Goal: Information Seeking & Learning: Find specific fact

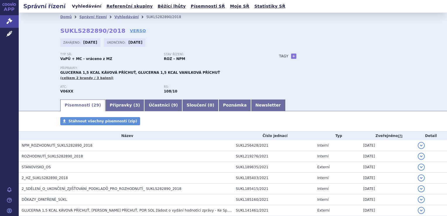
click at [88, 7] on link "Vyhledávání" at bounding box center [86, 6] width 33 height 8
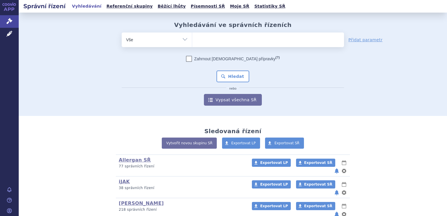
click at [218, 40] on ul at bounding box center [268, 38] width 152 height 12
click at [192, 40] on select at bounding box center [192, 39] width 0 height 15
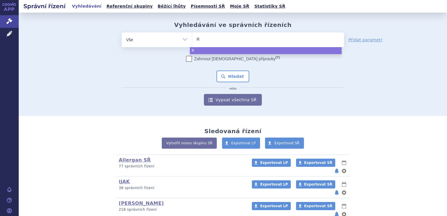
type input "RT"
type input "RTH"
select select "RTH"
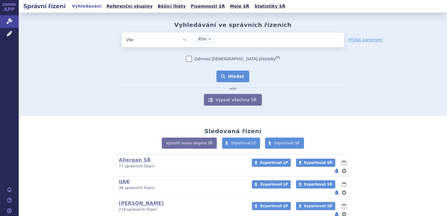
click at [232, 75] on button "Hledat" at bounding box center [232, 76] width 33 height 12
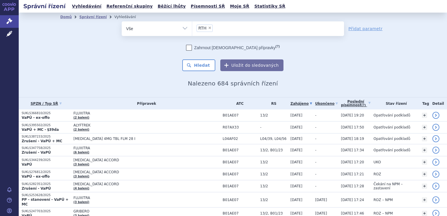
click at [208, 27] on span "×" at bounding box center [210, 28] width 4 height 4
click at [192, 27] on select "RTH" at bounding box center [192, 28] width 0 height 15
select select
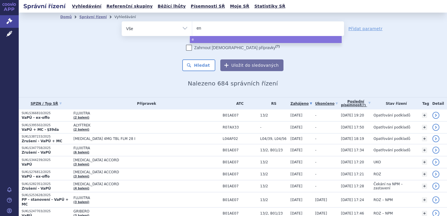
type input "ens"
type input "ensu"
type input "ensur"
type input "ensure"
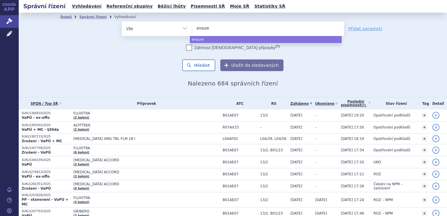
type input "ensure p"
type input "ensure pl"
type input "ensure plu"
type input "ensure plus"
select select "ensure plus"
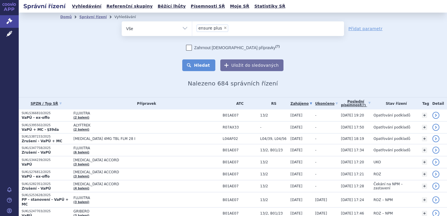
click at [206, 65] on button "Hledat" at bounding box center [198, 65] width 33 height 12
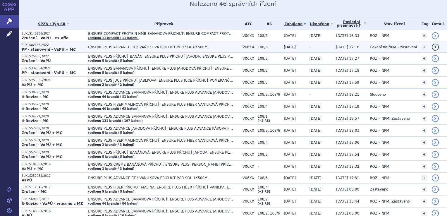
scroll to position [88, 0]
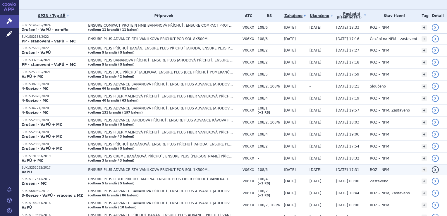
click at [97, 167] on span "ENSURE PLUS ADVANCE RTH VANILKOVÁ PŘÍCHUŤ POR SOL 1X500ML" at bounding box center [161, 169] width 146 height 4
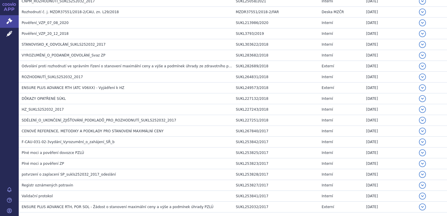
scroll to position [514, 0]
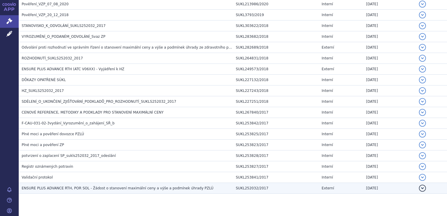
click at [120, 186] on span "ENSURE PLUS ADVANCE RTH, POR SOL - Žádost o stanovení maximální ceny a výše a p…" at bounding box center [118, 188] width 192 height 4
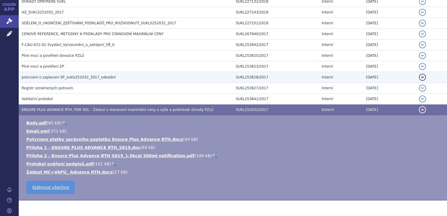
scroll to position [602, 0]
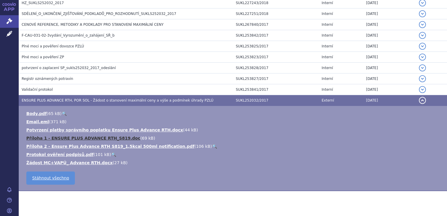
click at [107, 136] on link "Příloha 1 - ENSURE PLUS ADVANCE RTH_S819.doc" at bounding box center [83, 138] width 114 height 5
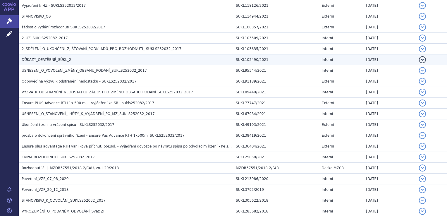
scroll to position [346, 0]
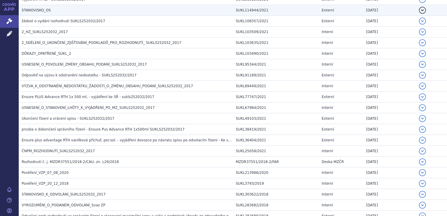
click at [294, 14] on td "SUKL114944/2021" at bounding box center [276, 10] width 86 height 11
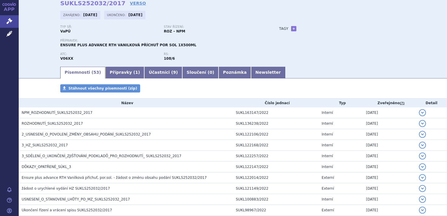
scroll to position [0, 0]
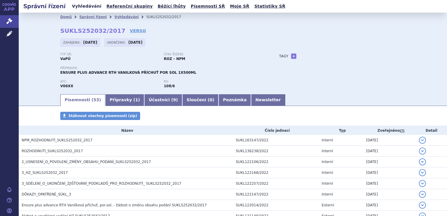
click at [81, 6] on link "Vyhledávání" at bounding box center [86, 6] width 33 height 8
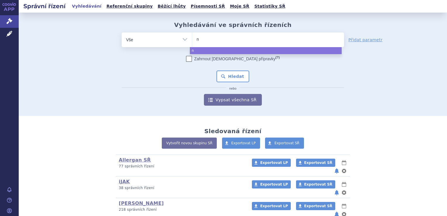
type input "ne"
type input "nep"
type input "nepr"
type input "nepro"
select select "nepro"
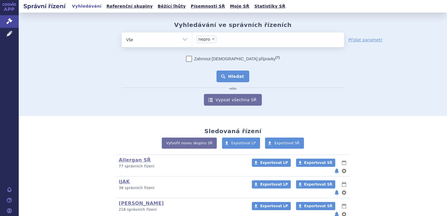
click at [230, 80] on button "Hledat" at bounding box center [232, 76] width 33 height 12
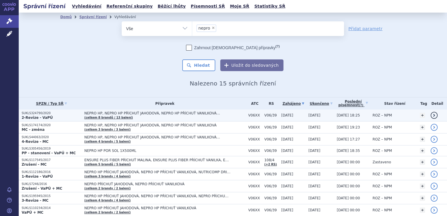
click at [96, 114] on span "NEPRO HP, NEPRO HP PŘÍCHUŤ JAHODOVÁ, NEPRO HP PŘÍCHUŤ VANILKOVÁ…" at bounding box center [157, 113] width 146 height 4
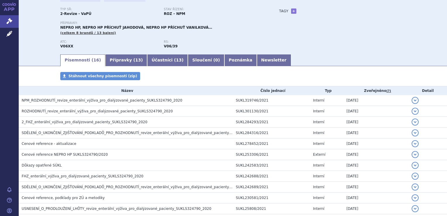
scroll to position [58, 0]
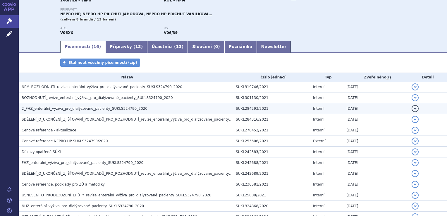
click at [98, 109] on span "2_FHZ_enterální_výživa_pro_dialýzované_pacienty_SUKLS324790_2020" at bounding box center [85, 108] width 126 height 4
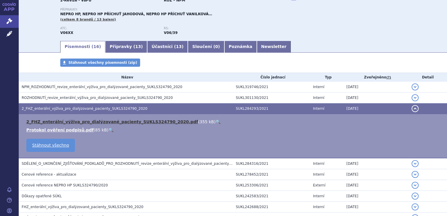
click at [95, 122] on link "2_FHZ_enterální_výživa_pro_dialýzované_pacienty_SUKLS324790_2020.pdf" at bounding box center [112, 121] width 172 height 5
